Goal: Transaction & Acquisition: Purchase product/service

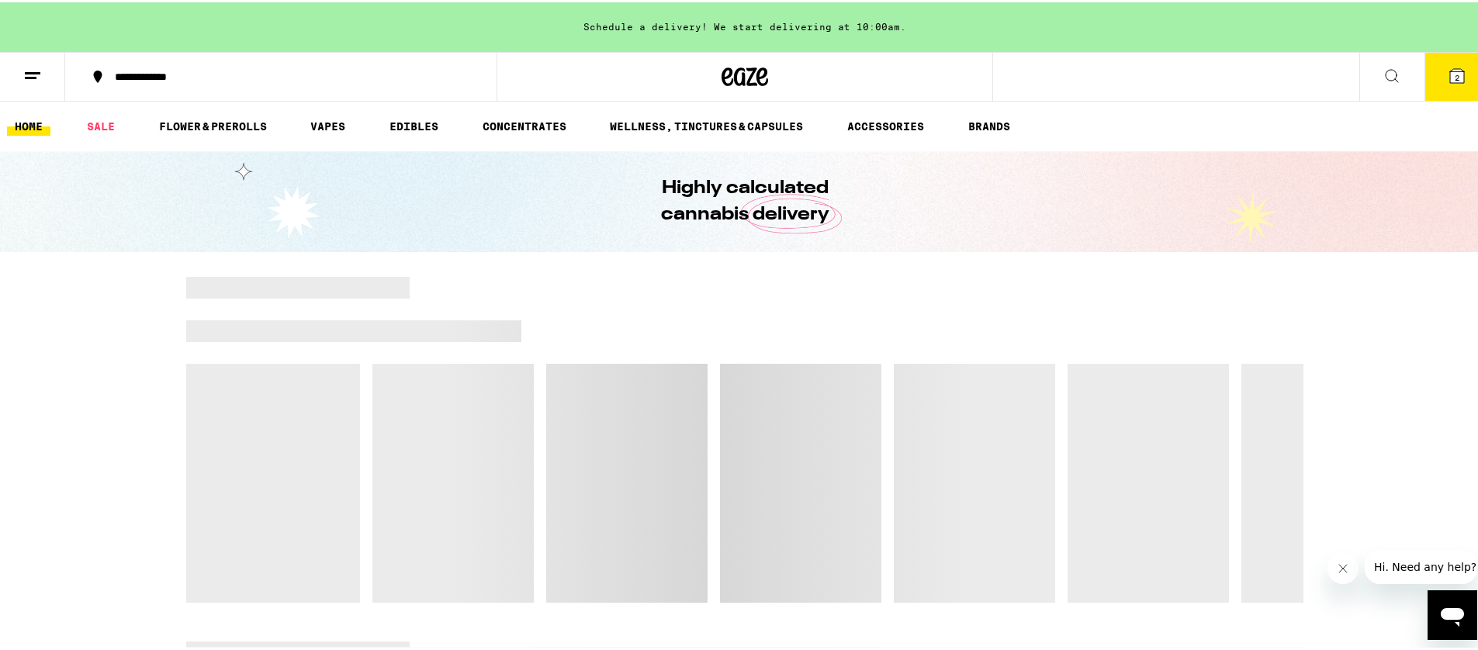
click at [816, 26] on div "Schedule a delivery! We start delivering at 10:00am." at bounding box center [745, 25] width 1490 height 50
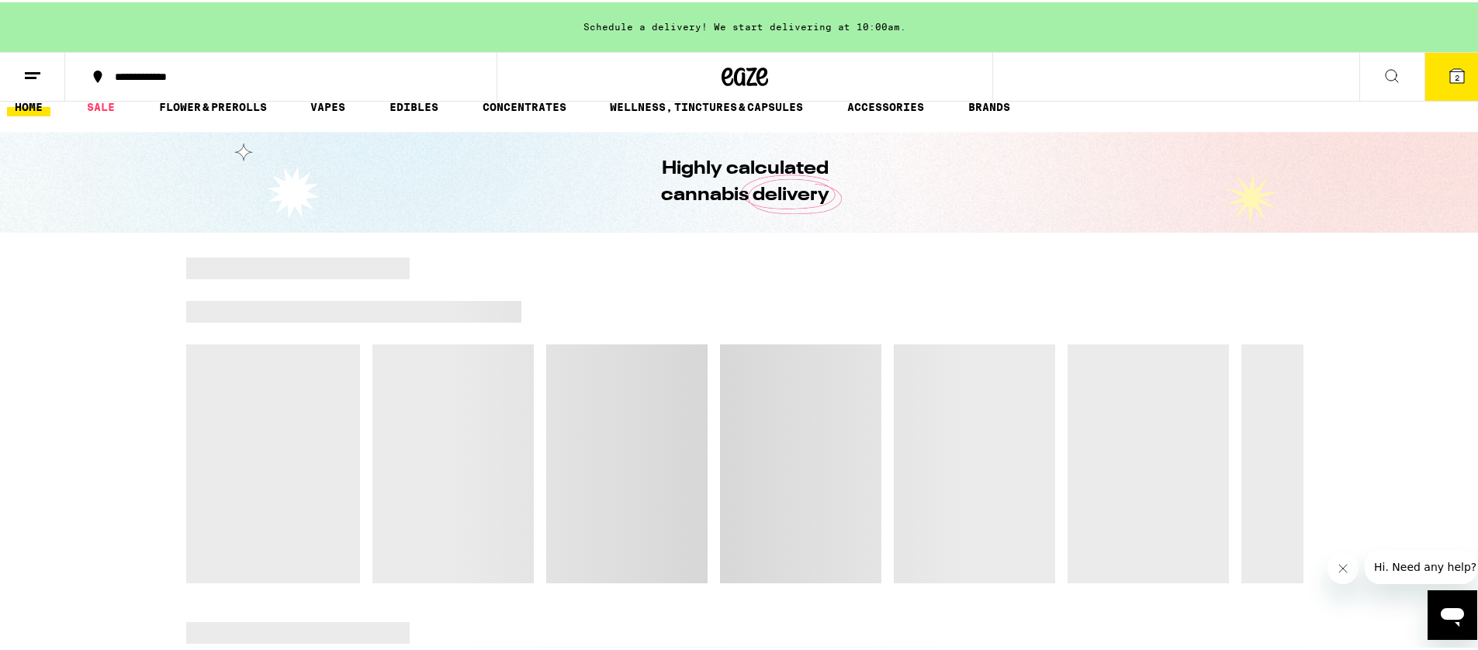
scroll to position [114, 0]
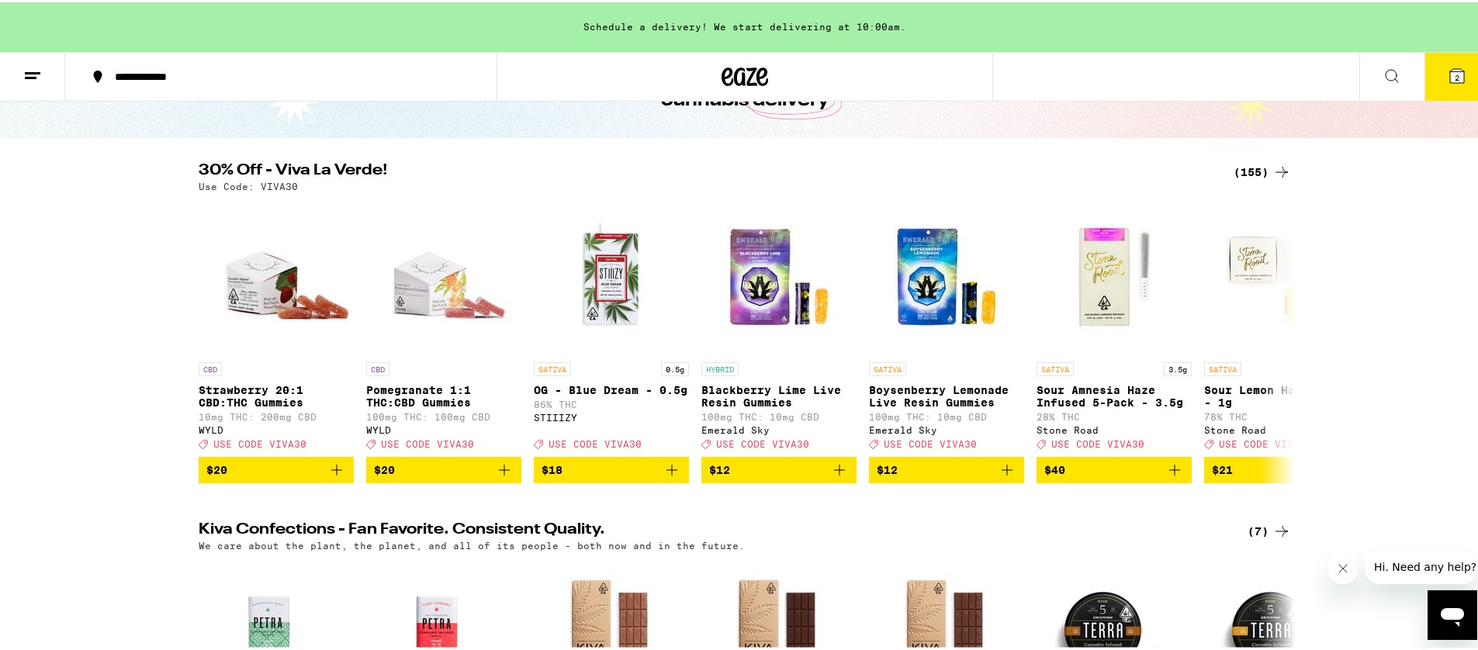
click at [26, 64] on icon at bounding box center [32, 73] width 19 height 19
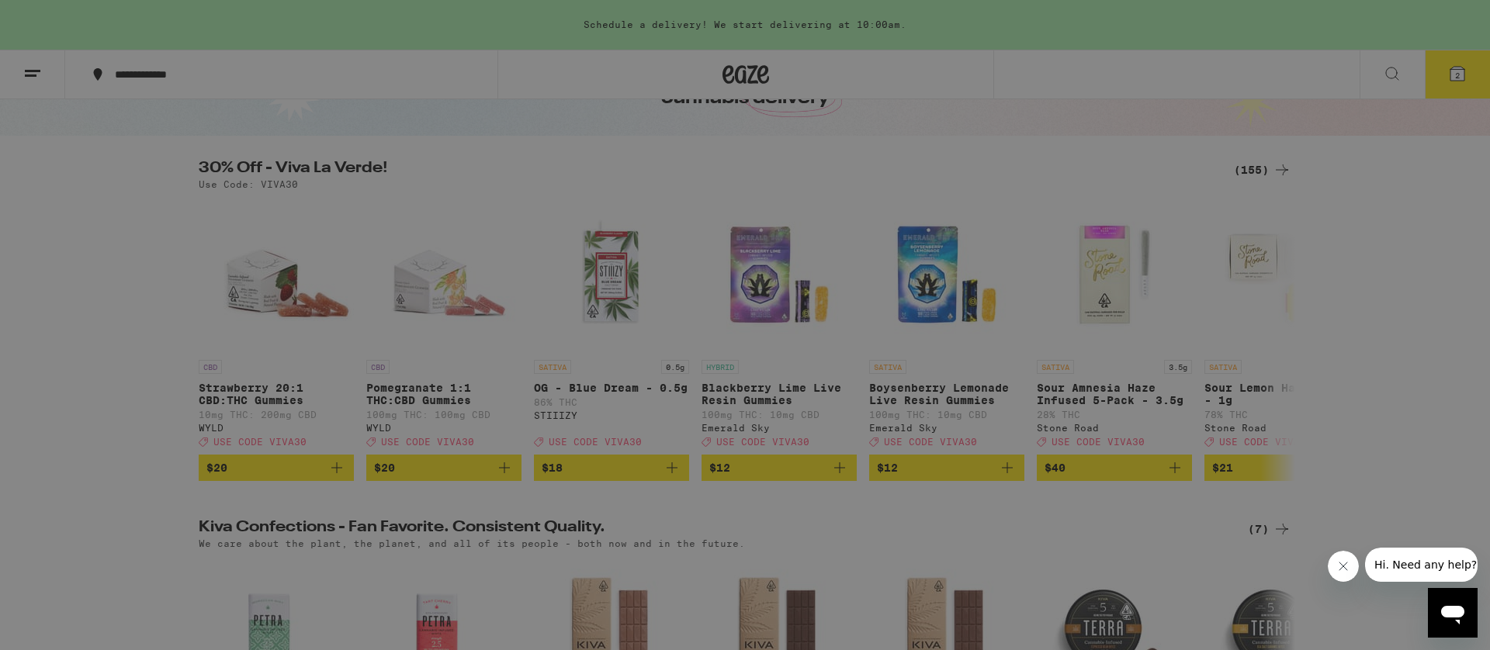
click at [563, 141] on div "Menu Shop Buy It Again Sale Flower & Prerolls Vapes Edibles Concentrates Wellne…" at bounding box center [745, 325] width 1490 height 650
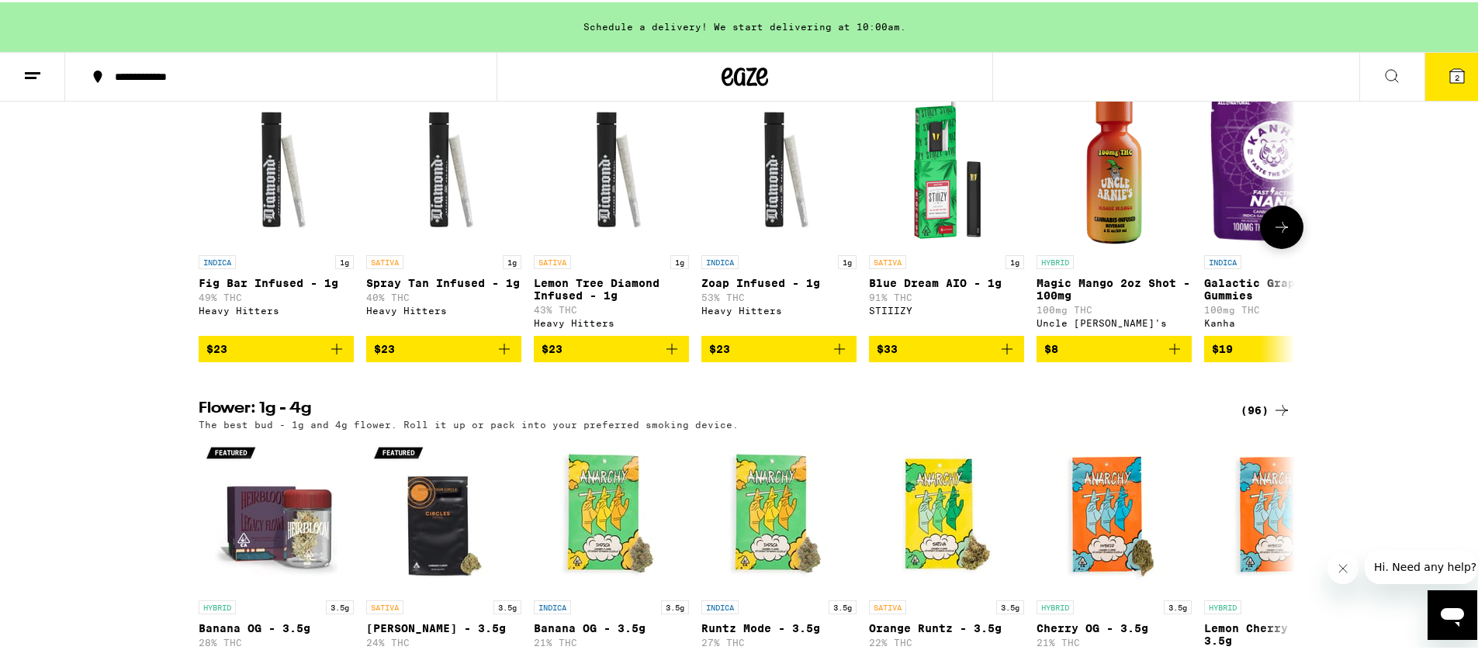
scroll to position [1604, 0]
